Goal: Task Accomplishment & Management: Complete application form

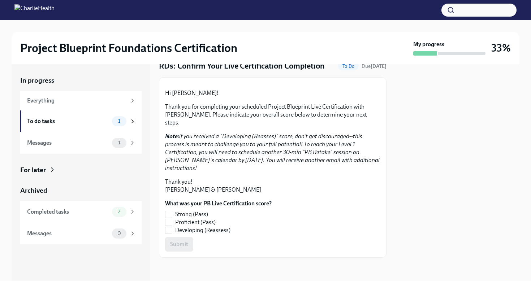
scroll to position [57, 0]
click at [173, 226] on label "Proficient (Pass)" at bounding box center [215, 222] width 101 height 8
click at [172, 226] on input "Proficient (Pass)" at bounding box center [168, 222] width 6 height 6
click at [178, 249] on button "Submit" at bounding box center [179, 244] width 28 height 14
checkbox input "true"
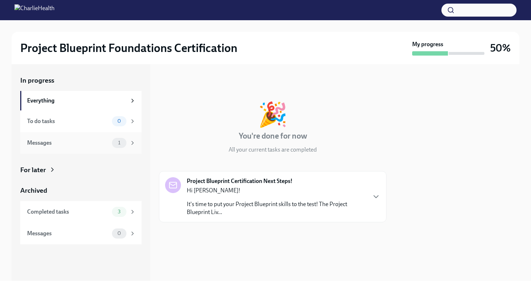
click at [131, 144] on icon at bounding box center [132, 143] width 6 height 6
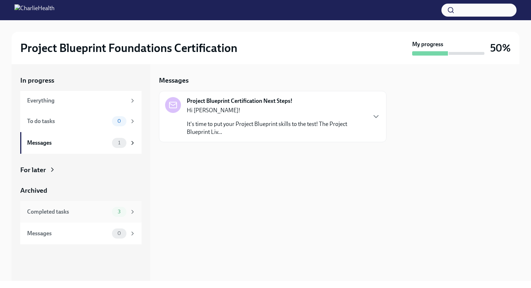
click at [122, 211] on span "3" at bounding box center [119, 211] width 12 height 5
